Goal: Find specific page/section: Find specific page/section

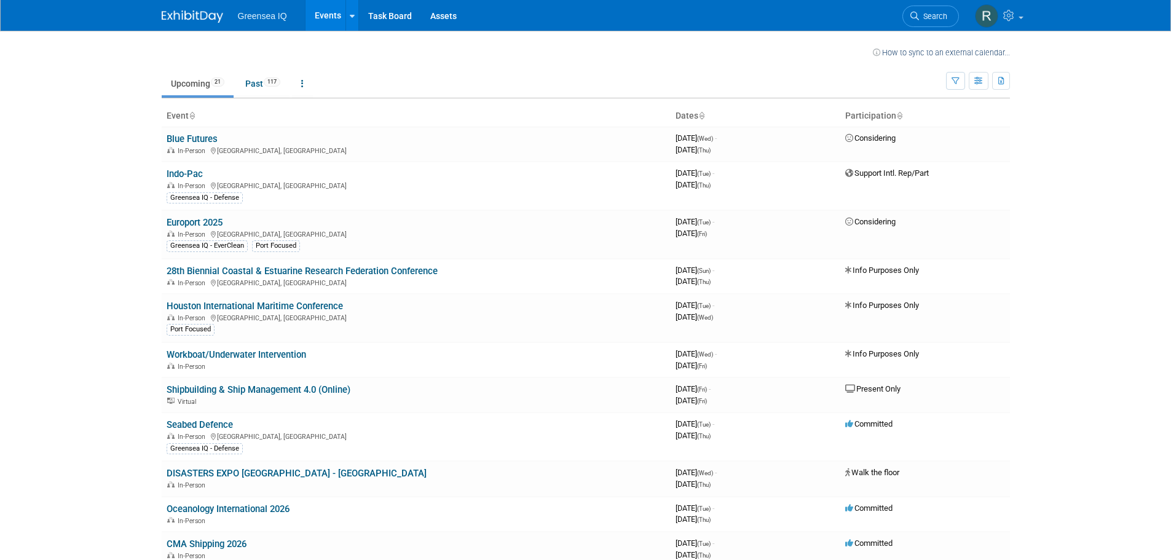
click at [89, 232] on body "Greensea IQ Events Recently Viewed Events: Nor-shipping 2025 [GEOGRAPHIC_DATA],…" at bounding box center [585, 280] width 1171 height 560
click at [272, 80] on span "117" at bounding box center [272, 81] width 17 height 9
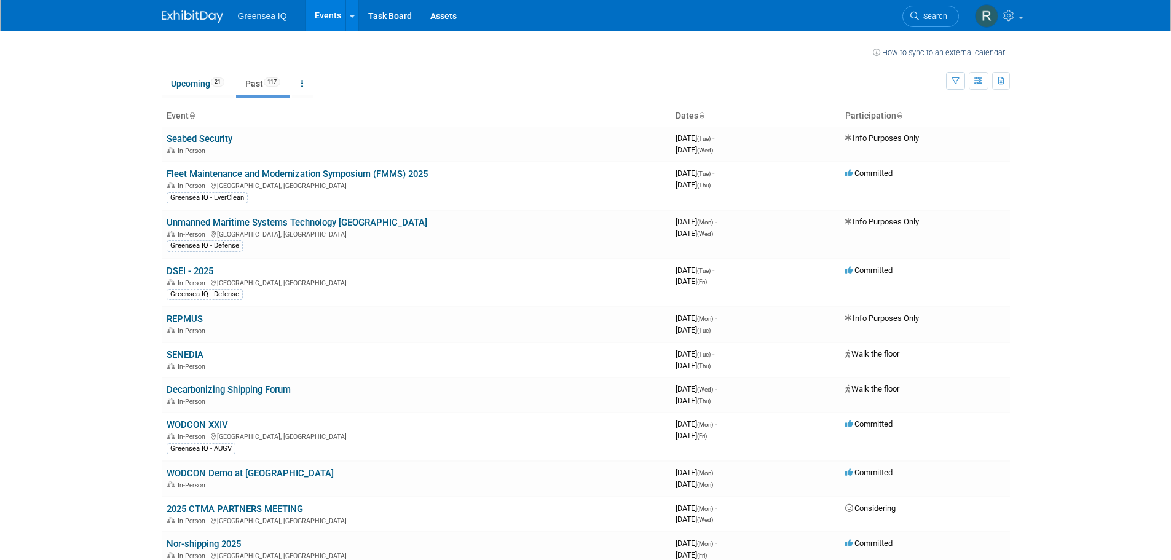
click at [88, 270] on body "Greensea IQ Events Recently Viewed Events: Nor-shipping 2025 [GEOGRAPHIC_DATA],…" at bounding box center [585, 280] width 1171 height 560
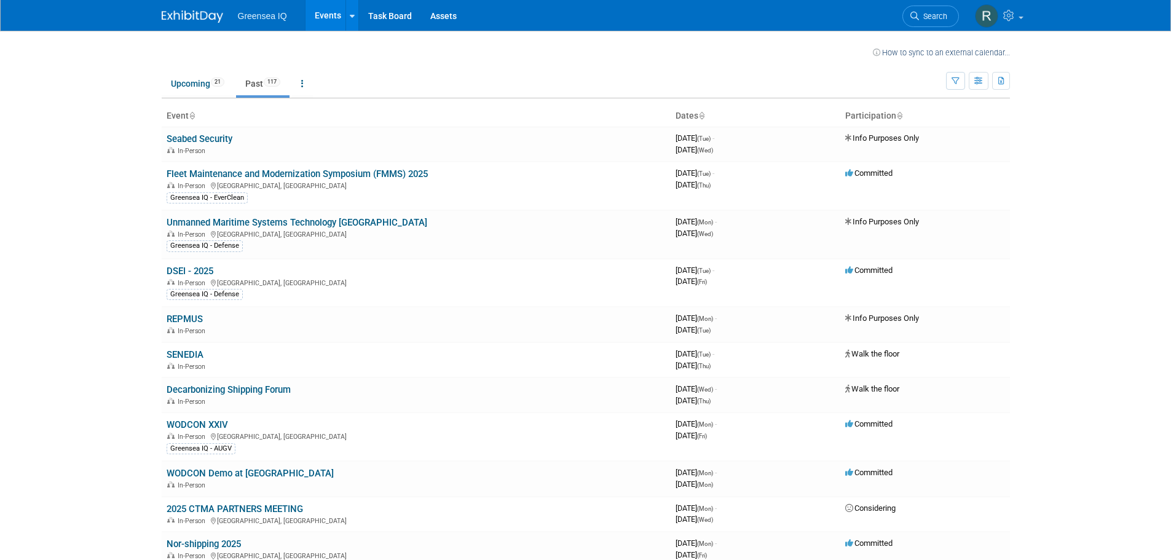
click at [88, 270] on body "Greensea IQ Events Recently Viewed Events: Nor-shipping 2025 [GEOGRAPHIC_DATA],…" at bounding box center [585, 280] width 1171 height 560
drag, startPoint x: 205, startPoint y: 78, endPoint x: 222, endPoint y: 99, distance: 27.5
click at [205, 78] on link "Upcoming 21" at bounding box center [198, 83] width 72 height 23
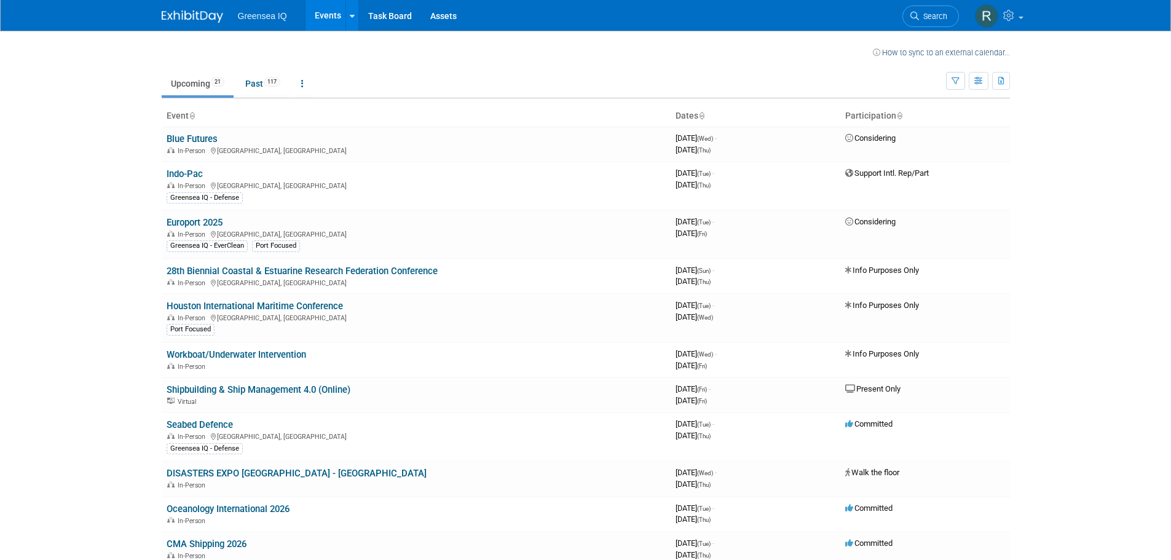
click at [1144, 306] on body "Greensea IQ Events Recently Viewed Events: Nor-shipping 2025 [GEOGRAPHIC_DATA],…" at bounding box center [585, 280] width 1171 height 560
click at [64, 383] on body "Greensea IQ Events Recently Viewed Events: Nor-shipping 2025 [GEOGRAPHIC_DATA],…" at bounding box center [585, 280] width 1171 height 560
